Goal: Transaction & Acquisition: Purchase product/service

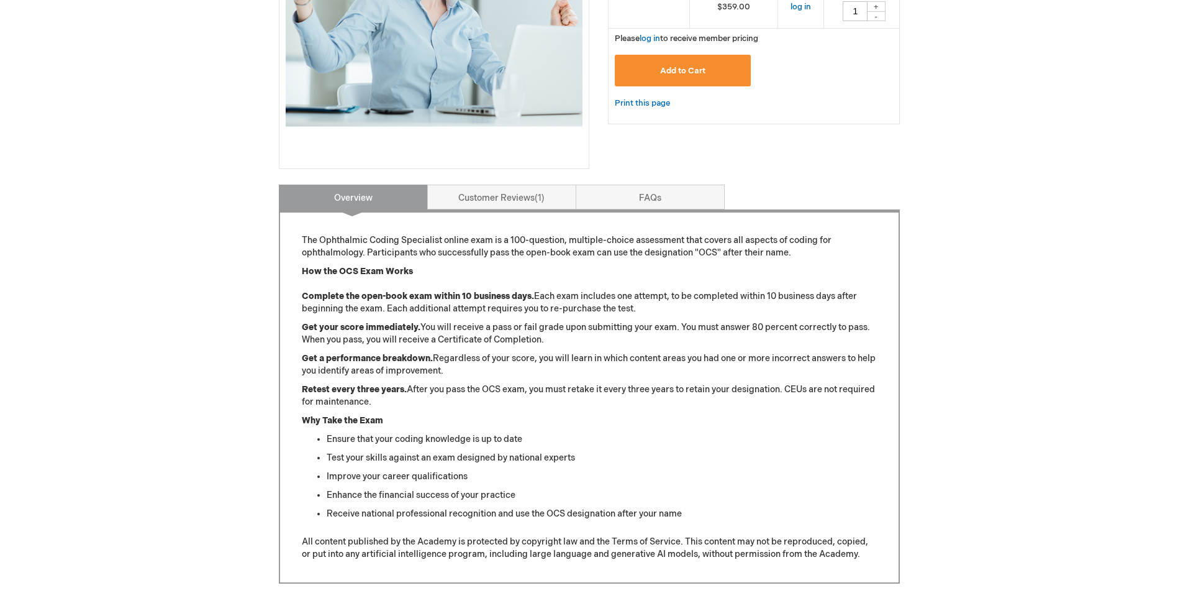
scroll to position [391, 0]
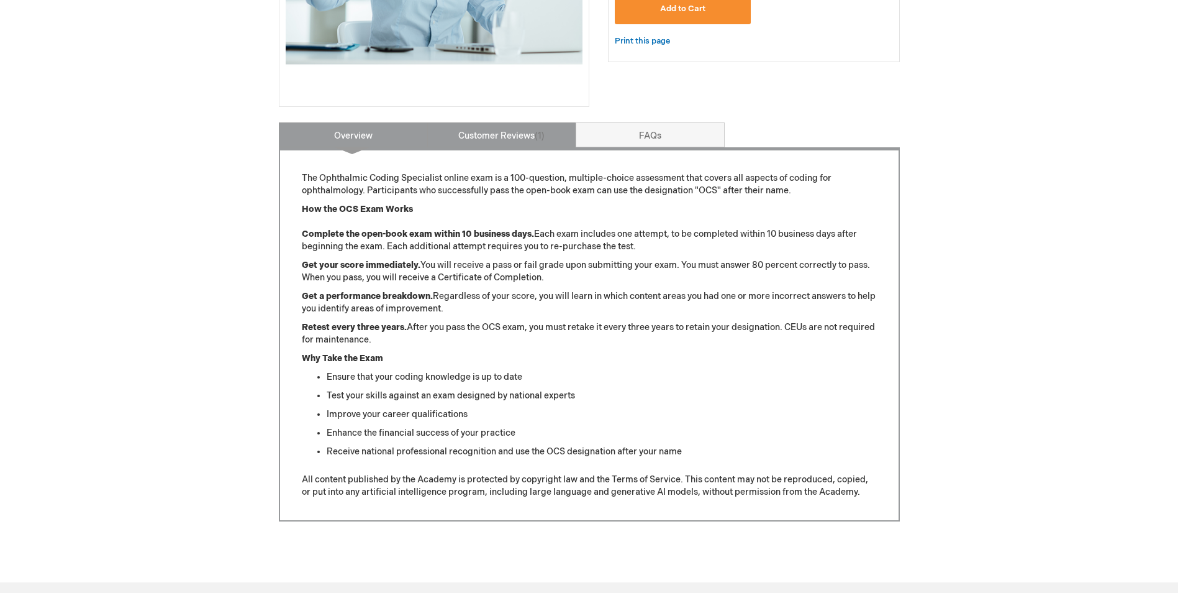
click at [499, 140] on link "Customer Reviews 1" at bounding box center [501, 134] width 149 height 25
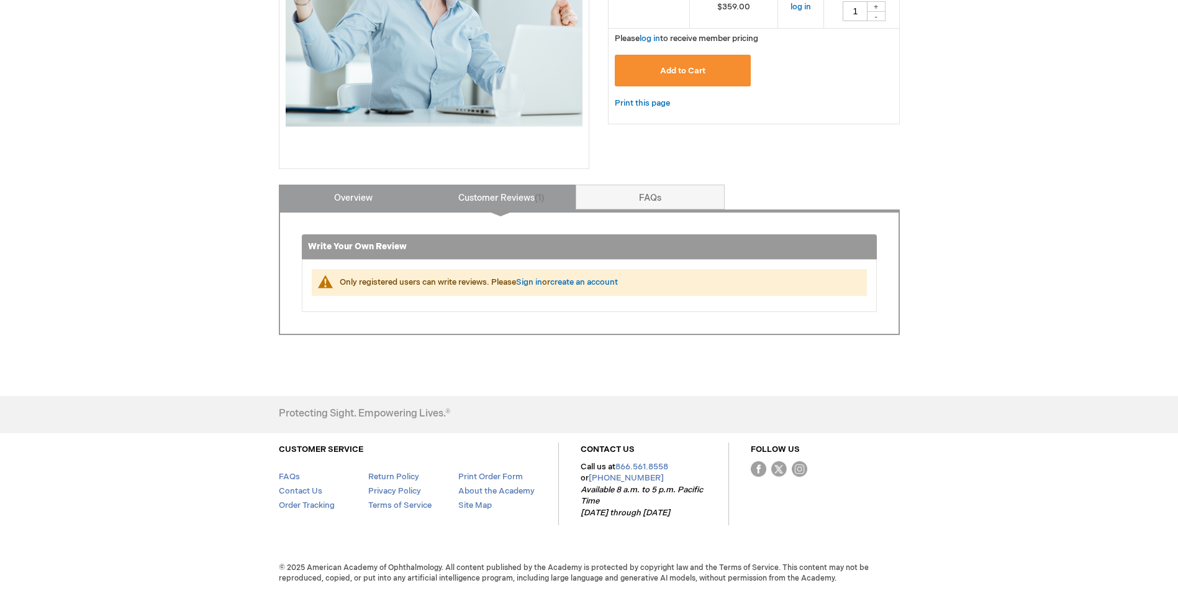
click at [381, 196] on link "Overview" at bounding box center [353, 196] width 149 height 25
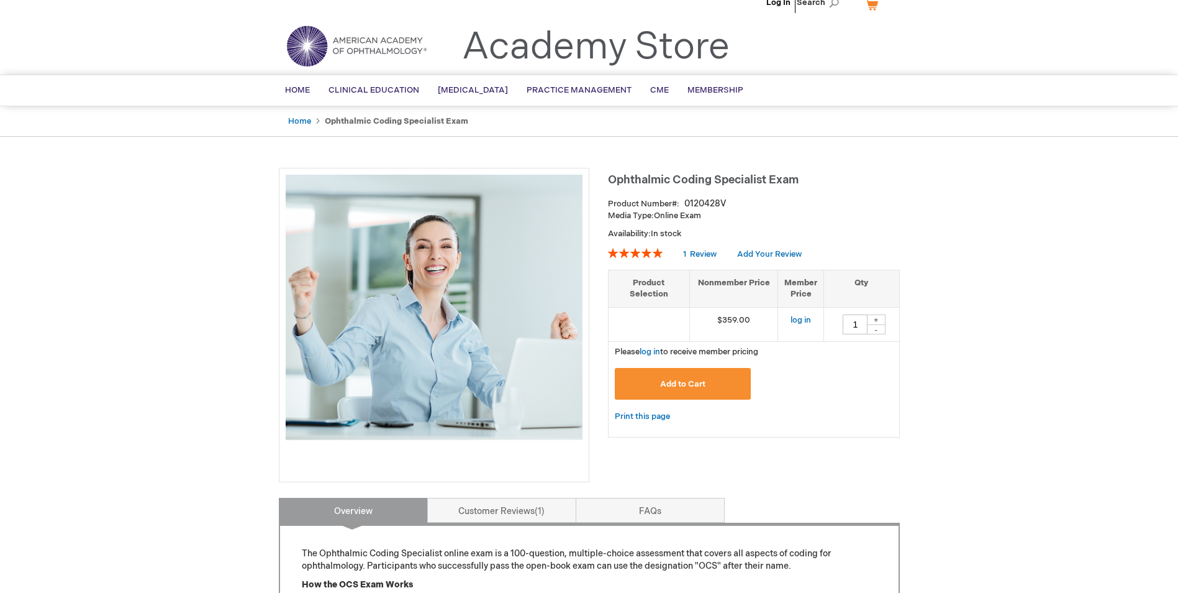
scroll to position [0, 0]
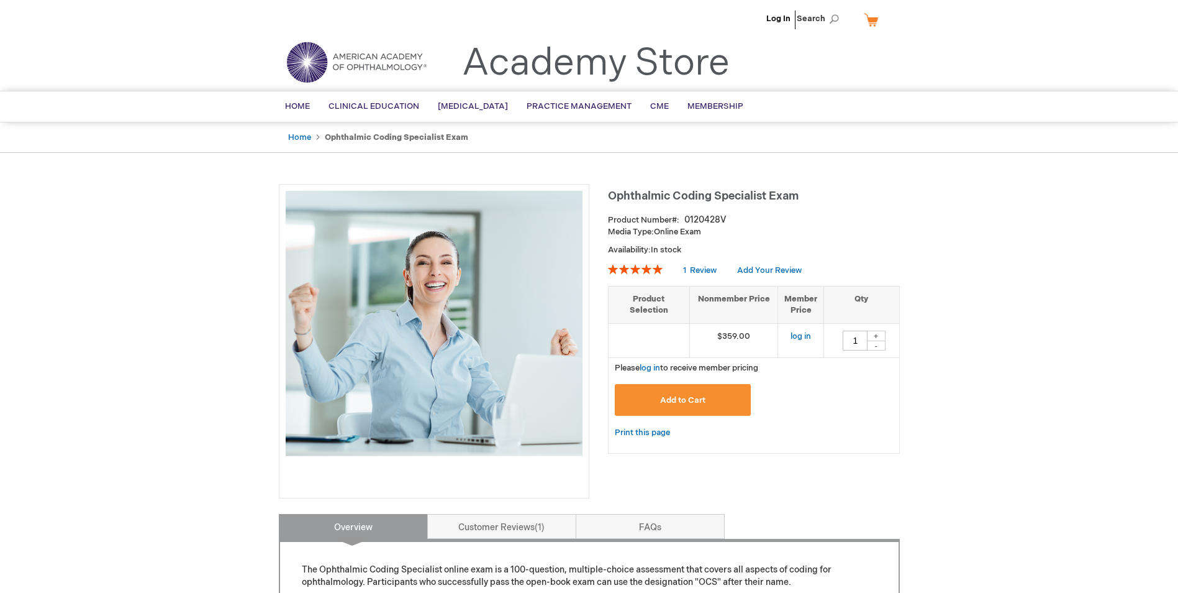
click at [694, 398] on span "Add to Cart" at bounding box center [682, 400] width 45 height 10
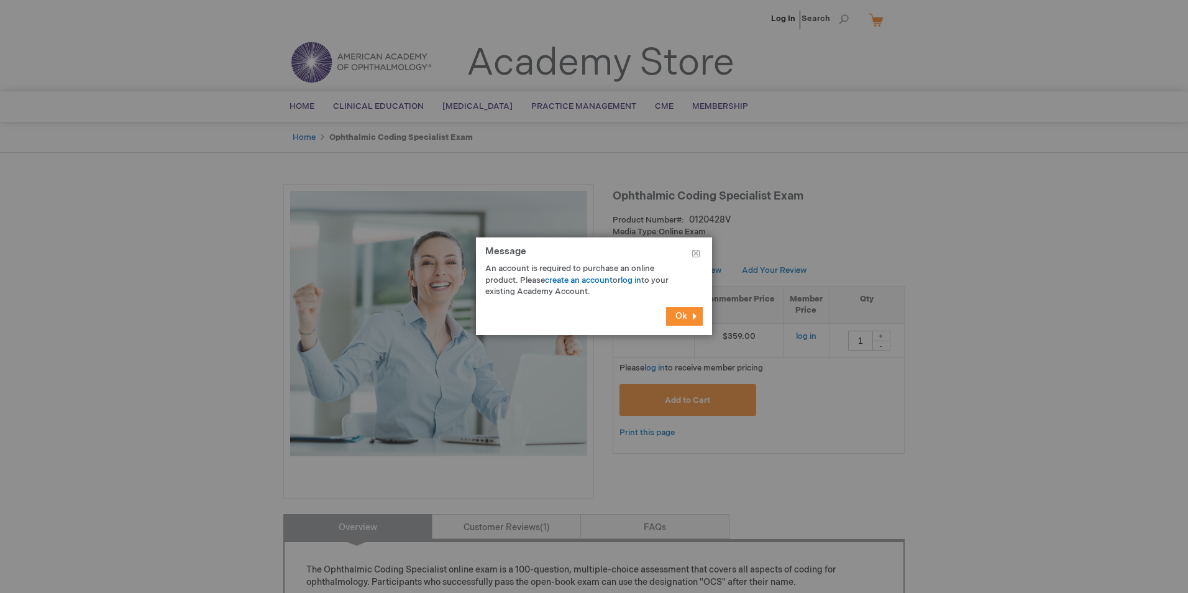
click at [689, 317] on button "Ok" at bounding box center [684, 316] width 37 height 19
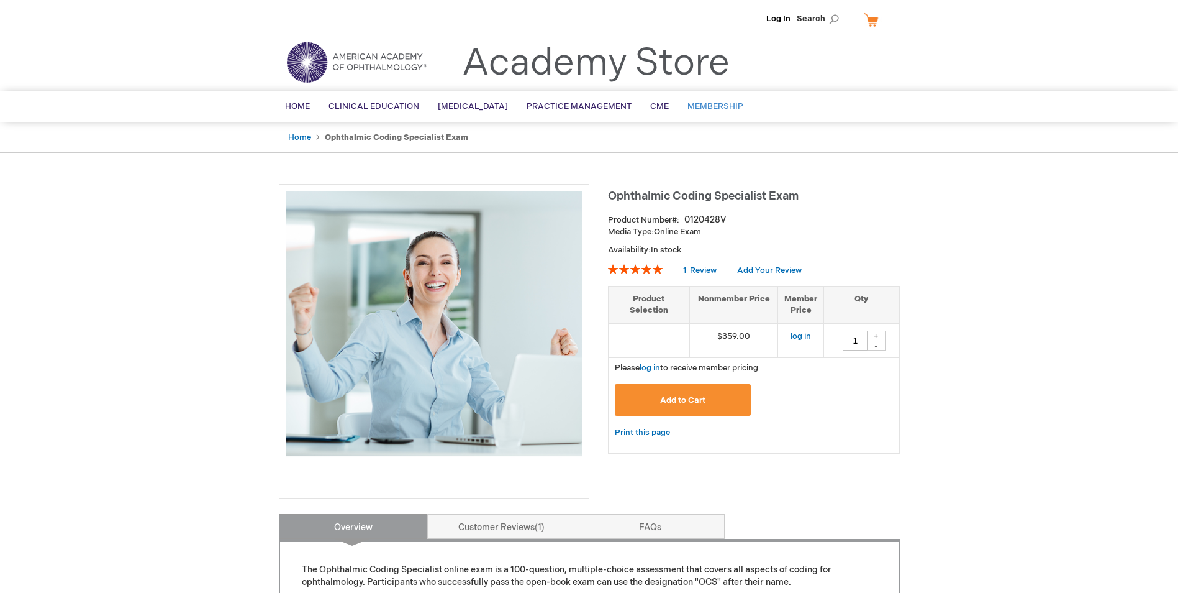
click at [742, 102] on span "Membership" at bounding box center [716, 106] width 56 height 10
